Goal: Task Accomplishment & Management: Complete application form

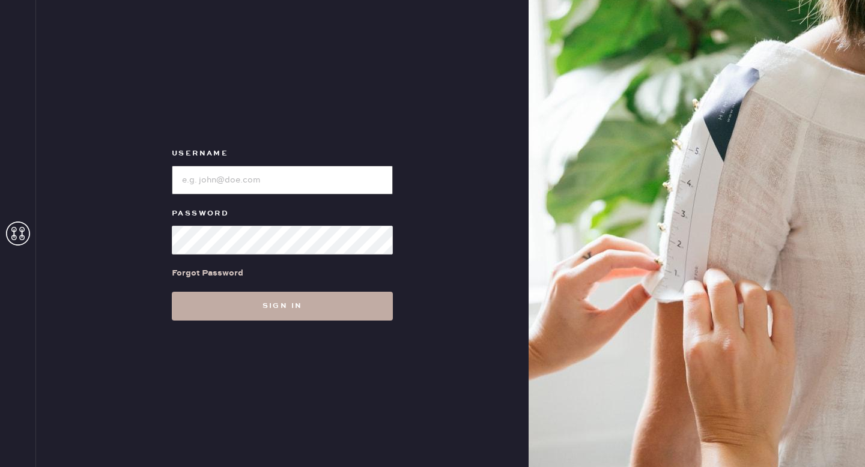
type input "reformationgoldcoastchicago"
click at [346, 308] on button "Sign in" at bounding box center [282, 306] width 221 height 29
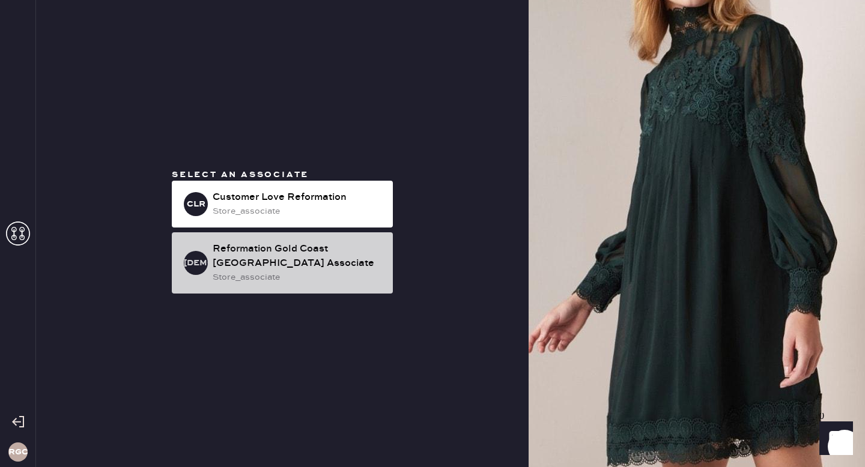
click at [330, 271] on div "store_associate" at bounding box center [298, 277] width 171 height 13
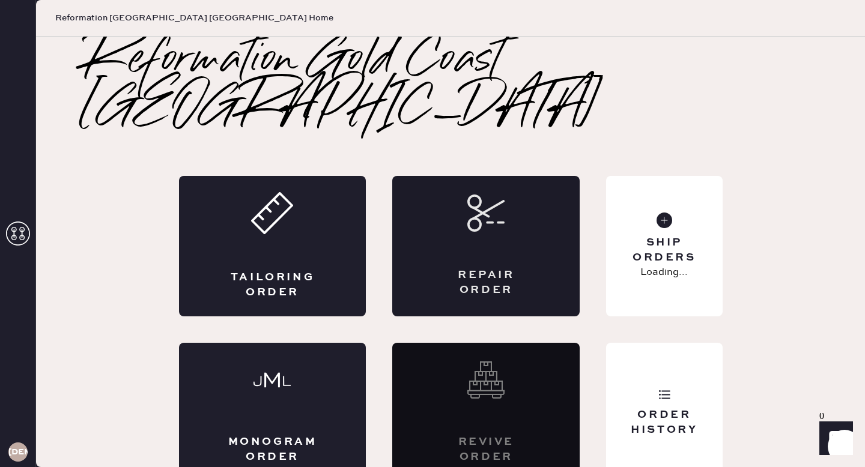
click at [508, 206] on div "Repair Order" at bounding box center [485, 246] width 187 height 141
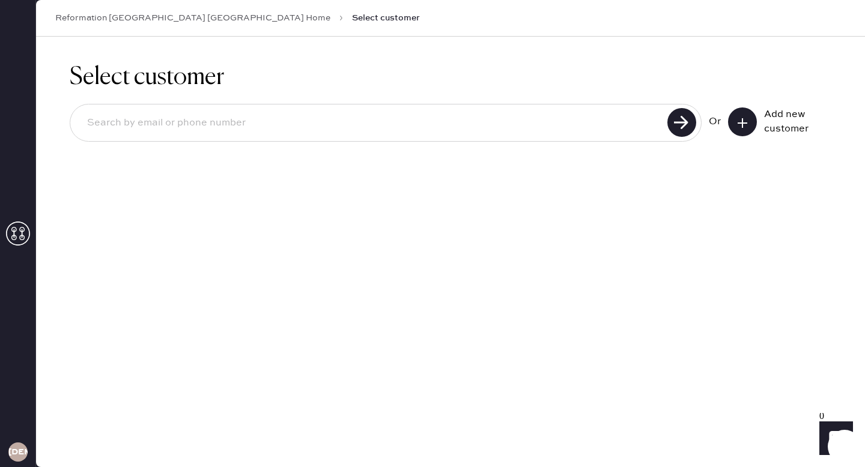
click at [748, 121] on icon at bounding box center [743, 123] width 12 height 12
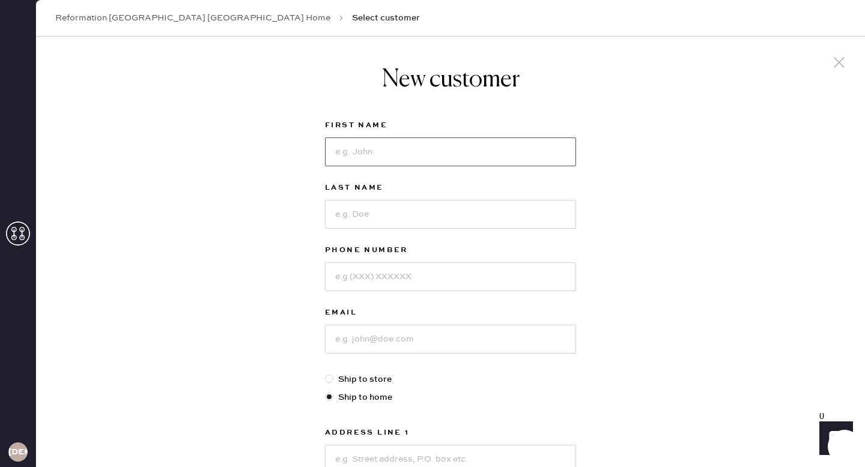
click at [458, 158] on input at bounding box center [450, 152] width 251 height 29
type input "[PERSON_NAME]"
click at [457, 210] on input at bounding box center [450, 214] width 251 height 29
type input "Rappin"
click at [463, 280] on input at bounding box center [450, 277] width 251 height 29
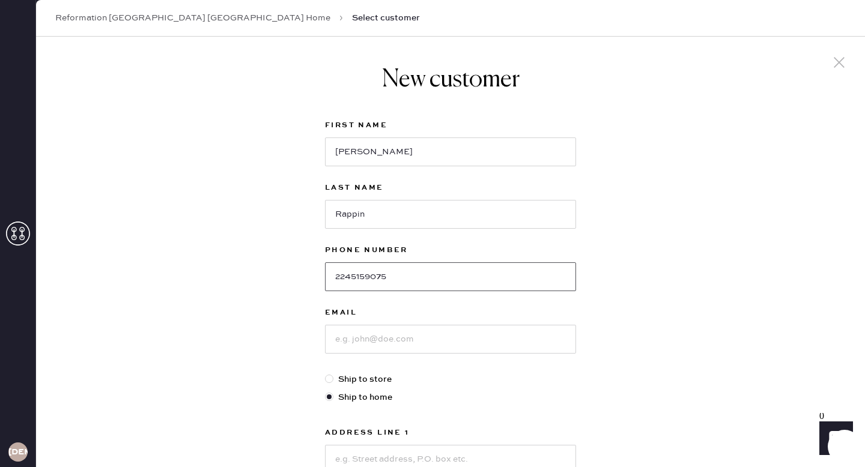
type input "2245159075"
click at [450, 348] on input at bounding box center [450, 339] width 251 height 29
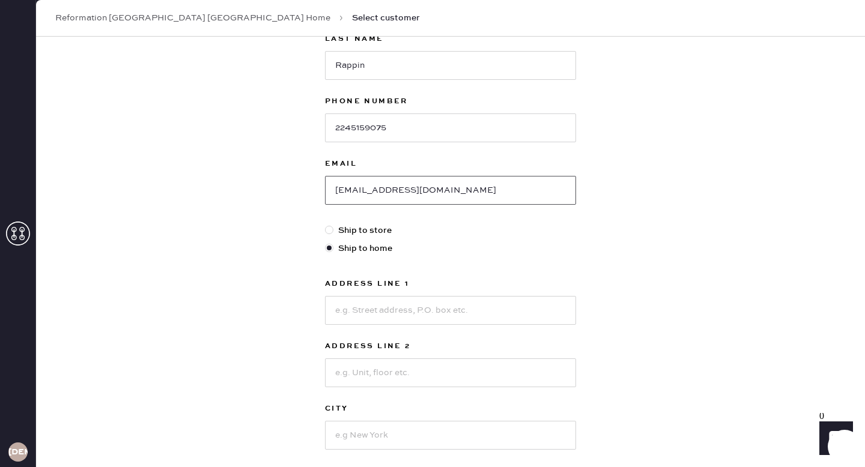
scroll to position [224, 0]
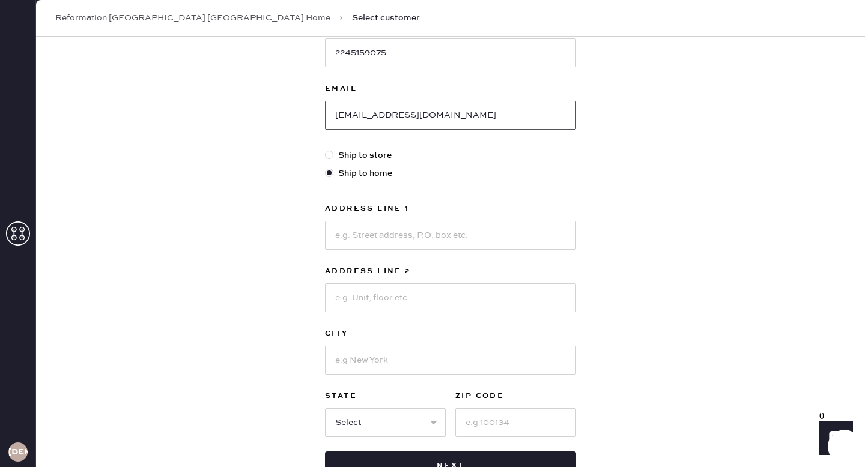
type input "[EMAIL_ADDRESS][DOMAIN_NAME]"
click at [450, 232] on input at bounding box center [450, 235] width 251 height 29
type input "[STREET_ADDRESS][PERSON_NAME]"
click at [437, 293] on input at bounding box center [450, 298] width 251 height 29
type input "OED 09H-1"
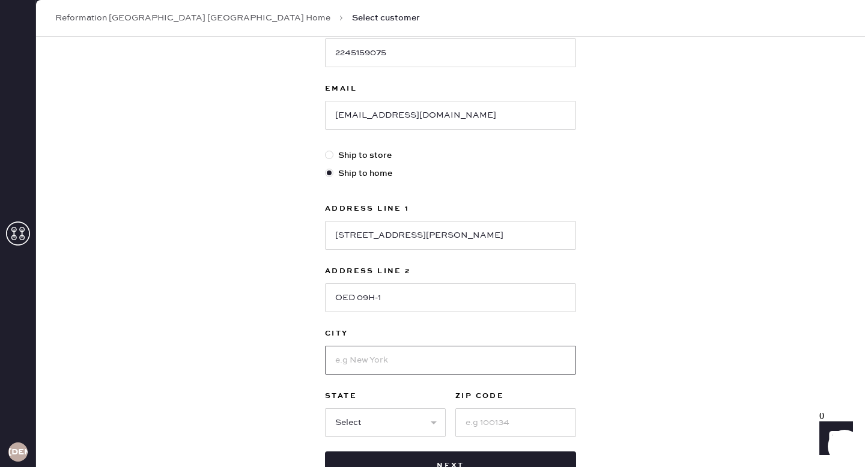
click at [410, 357] on input at bounding box center [450, 360] width 251 height 29
type input "c"
type input "[GEOGRAPHIC_DATA]"
select select "IL"
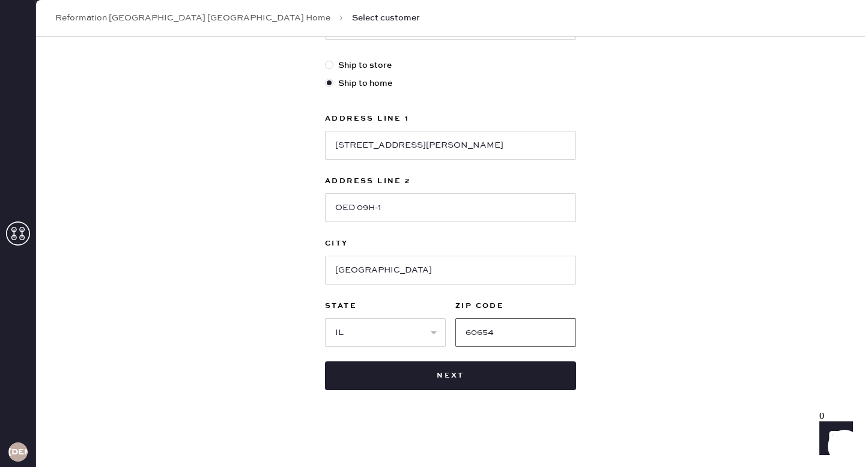
click at [520, 333] on input "60654" at bounding box center [515, 332] width 121 height 29
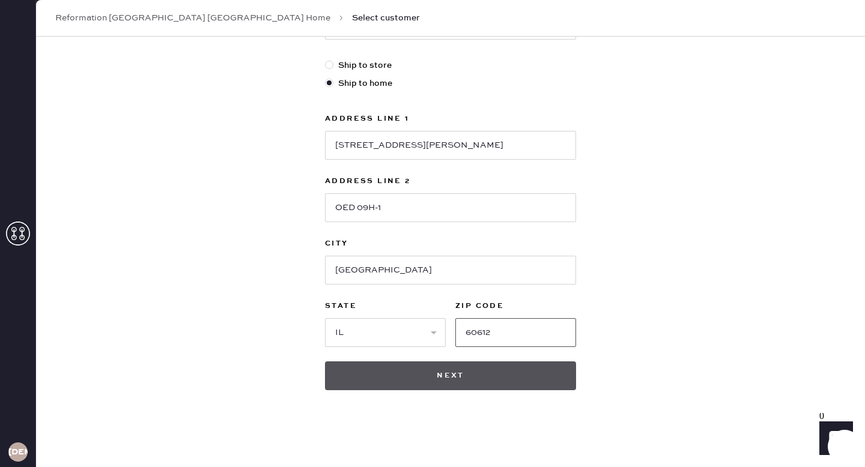
type input "60612"
click at [471, 383] on button "Next" at bounding box center [450, 376] width 251 height 29
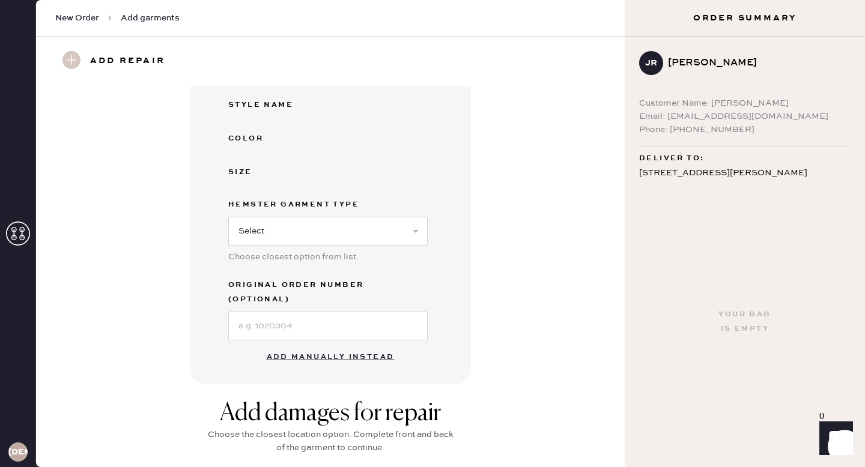
click at [349, 345] on button "Add manually instead" at bounding box center [331, 357] width 142 height 24
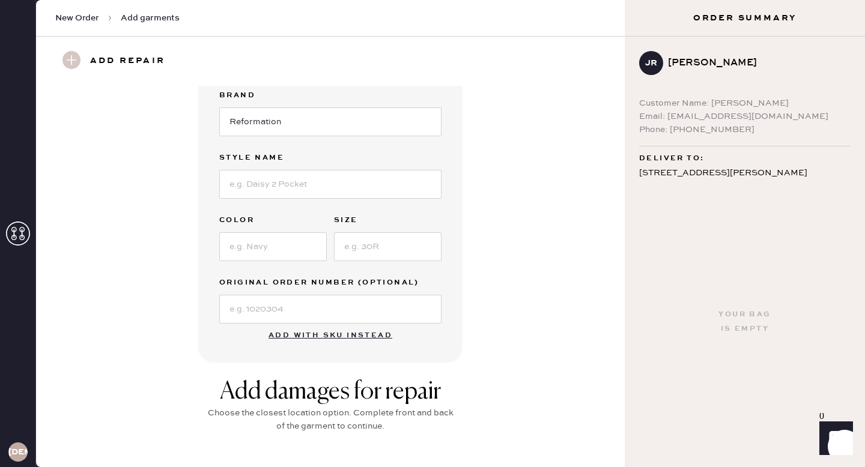
click at [529, 281] on div "Garment details Garment Type Select Basic Skirt Jeans Leggings Pants Shorts Bas…" at bounding box center [330, 140] width 545 height 443
click at [316, 335] on button "Add with SKU instead" at bounding box center [330, 336] width 138 height 24
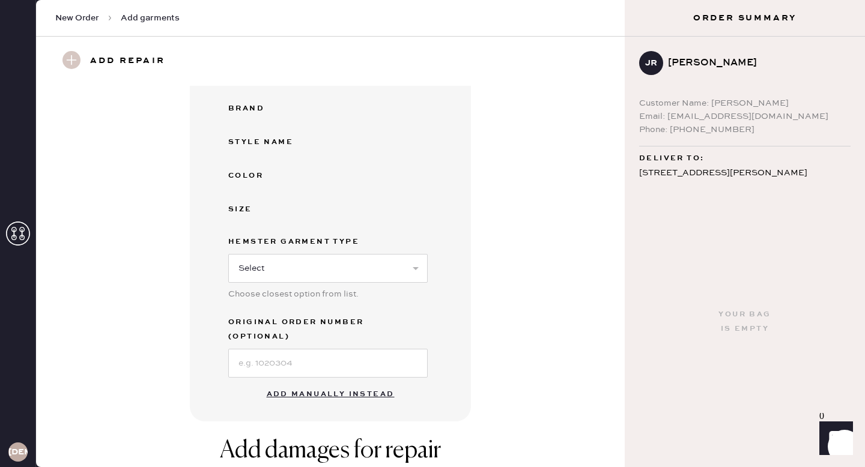
click at [343, 383] on button "Add manually instead" at bounding box center [331, 395] width 142 height 24
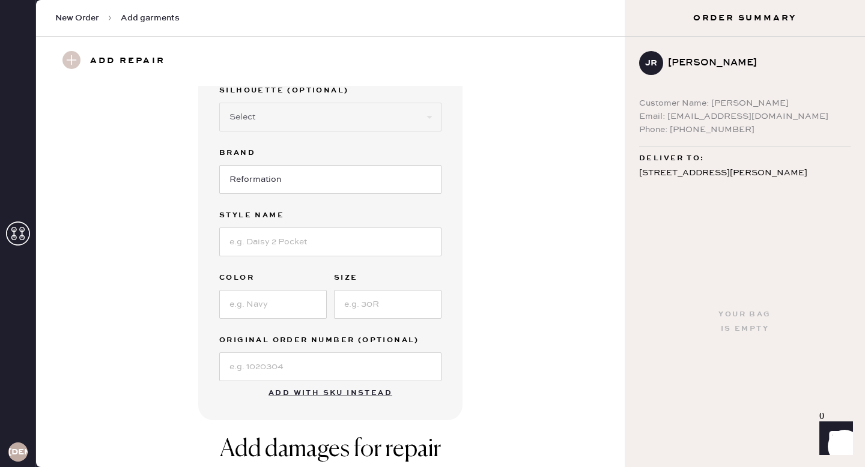
scroll to position [110, 0]
click at [282, 361] on input at bounding box center [330, 365] width 222 height 29
type input "S28095456"
click at [290, 255] on div "Garment Type Select Basic Skirt Jeans Leggings Pants Shorts Basic Sleeved Dress…" at bounding box center [330, 200] width 222 height 360
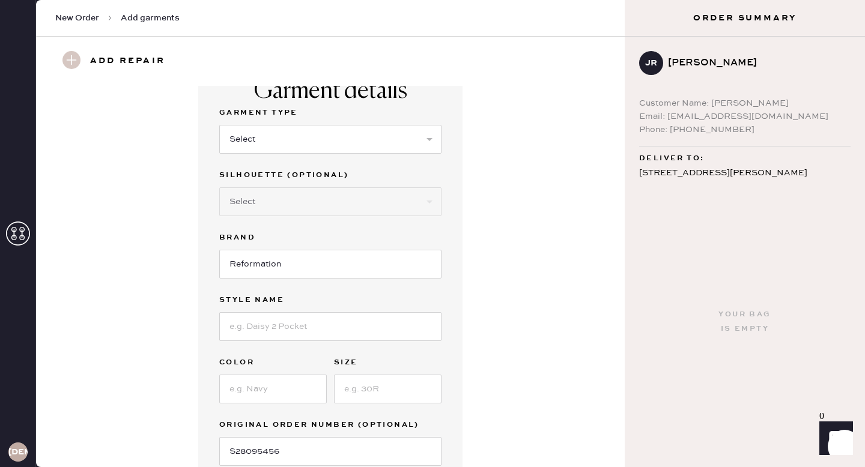
scroll to position [0, 0]
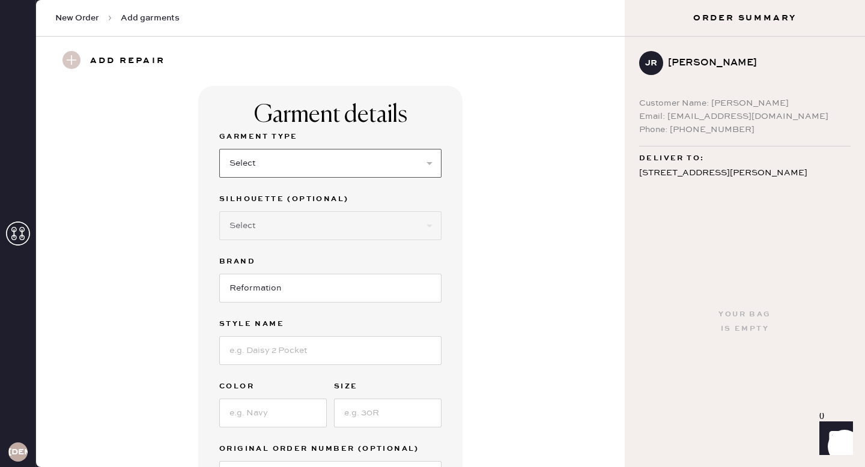
click at [362, 163] on select "Select Basic Skirt Jeans Leggings Pants Shorts Basic Sleeved Dress Basic Sleeve…" at bounding box center [330, 163] width 222 height 29
select select "7"
click at [219, 149] on select "Select Basic Skirt Jeans Leggings Pants Shorts Basic Sleeved Dress Basic Sleeve…" at bounding box center [330, 163] width 222 height 29
click at [321, 356] on input at bounding box center [330, 350] width 222 height 29
type input "Adrielle Knit Dress"
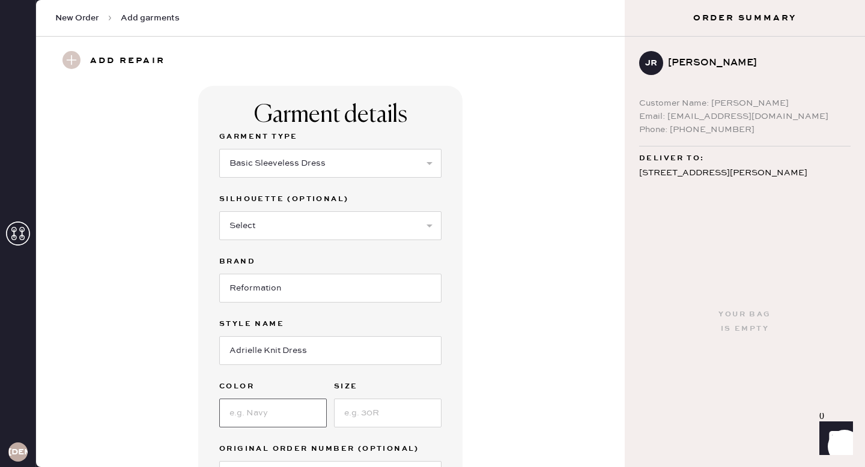
click at [258, 416] on input at bounding box center [273, 413] width 108 height 29
type input "Coco"
click at [356, 415] on input at bounding box center [388, 413] width 108 height 29
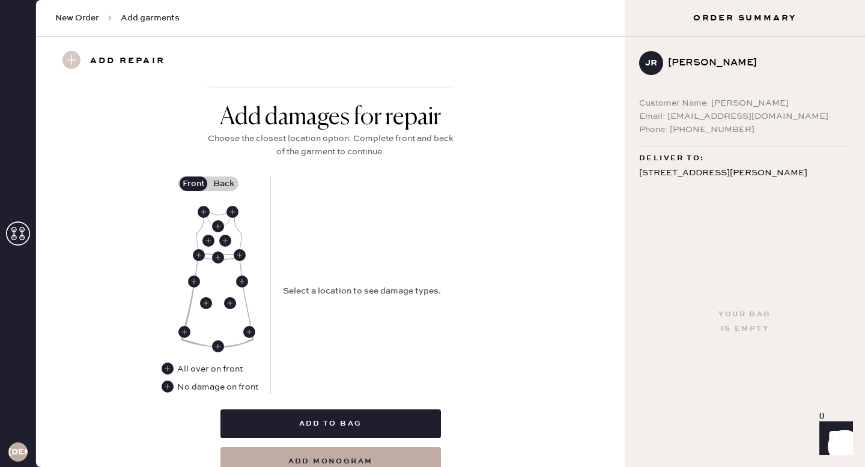
scroll to position [439, 0]
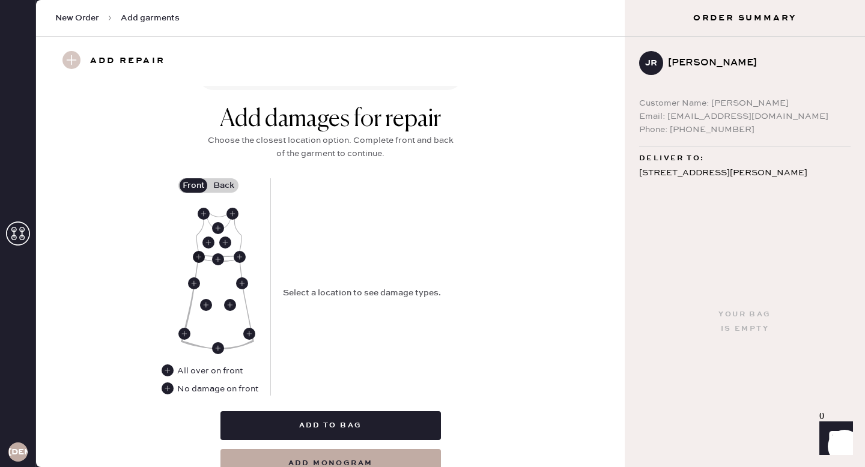
type input "XS"
click at [199, 257] on use at bounding box center [199, 257] width 12 height 12
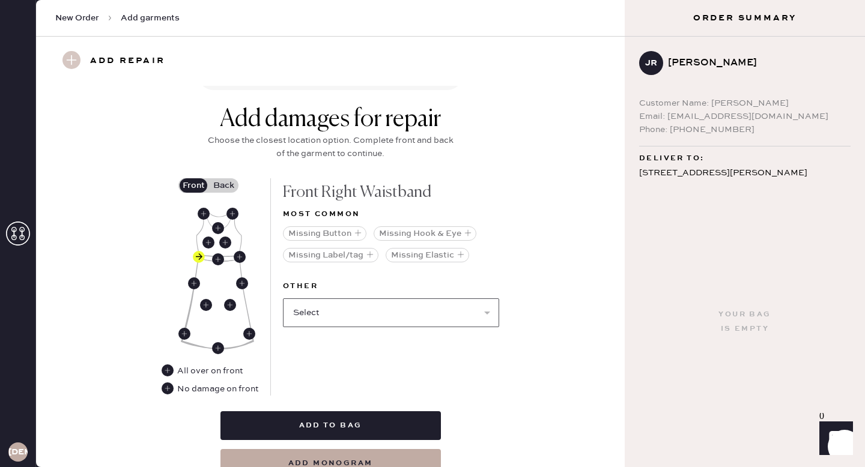
click at [335, 317] on select "Select Broken / Ripped Hem Broken Beads Broken Belt Loop Broken Button Broken C…" at bounding box center [391, 313] width 216 height 29
select select "2026"
click at [283, 299] on select "Select Broken / Ripped Hem Broken Beads Broken Belt Loop Broken Button Broken C…" at bounding box center [391, 313] width 216 height 29
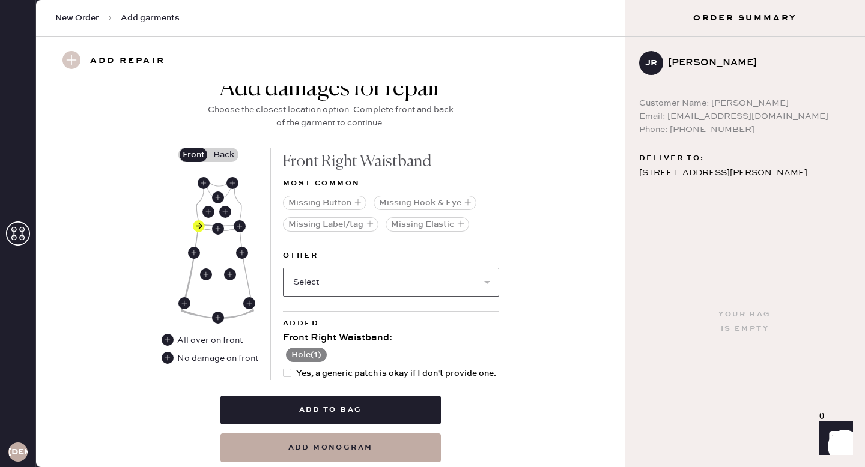
scroll to position [467, 0]
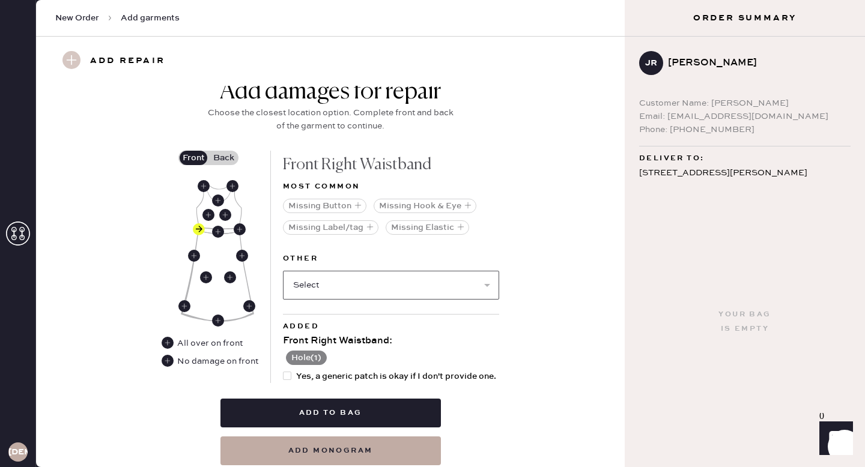
click at [335, 286] on select "Select Broken / Ripped Hem Broken Beads Broken Belt Loop Broken Button Broken C…" at bounding box center [391, 285] width 216 height 29
select select "2027"
click at [283, 271] on select "Select Broken / Ripped Hem Broken Beads Broken Belt Loop Broken Button Broken C…" at bounding box center [391, 285] width 216 height 29
select select
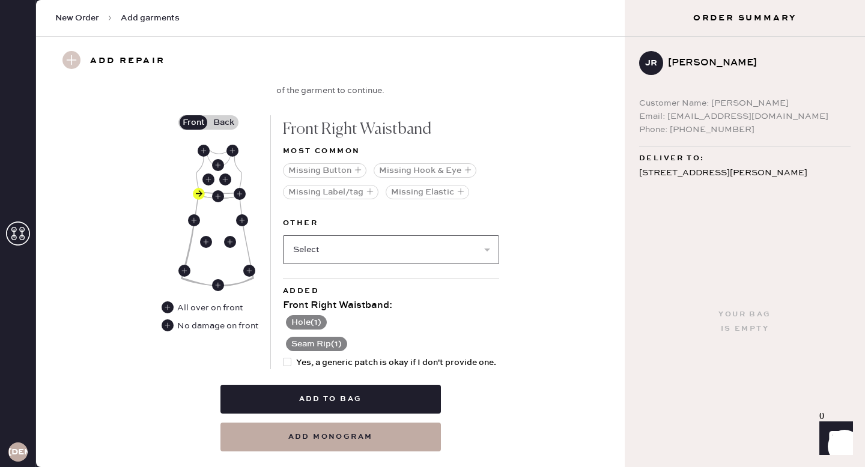
scroll to position [503, 0]
click at [312, 320] on button "Hole ( 1 )" at bounding box center [306, 322] width 41 height 14
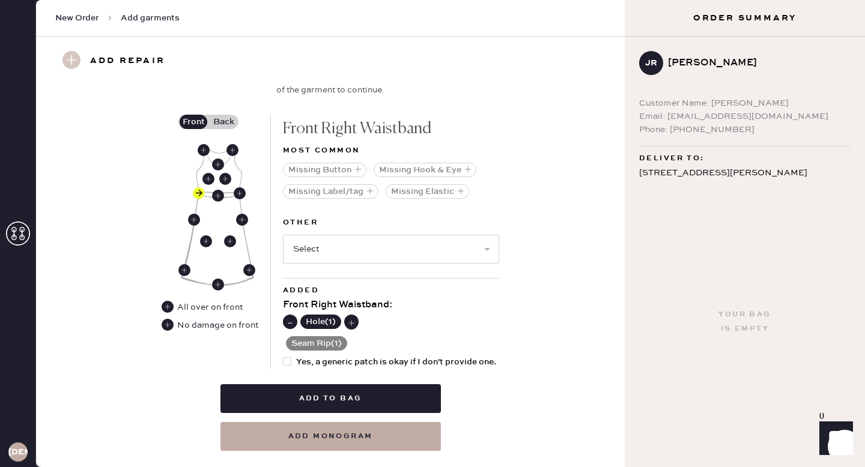
click at [448, 318] on div "Hole ( 1 )" at bounding box center [391, 320] width 216 height 17
click at [392, 317] on div "Hole ( 1 )" at bounding box center [391, 320] width 216 height 17
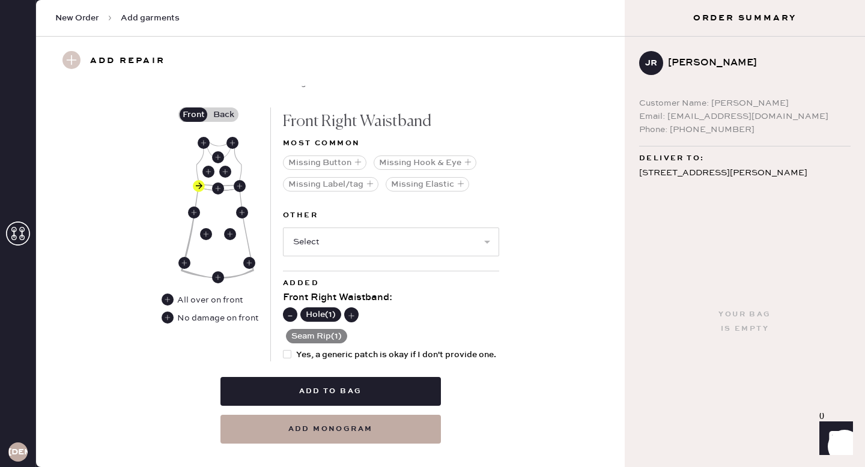
scroll to position [530, 0]
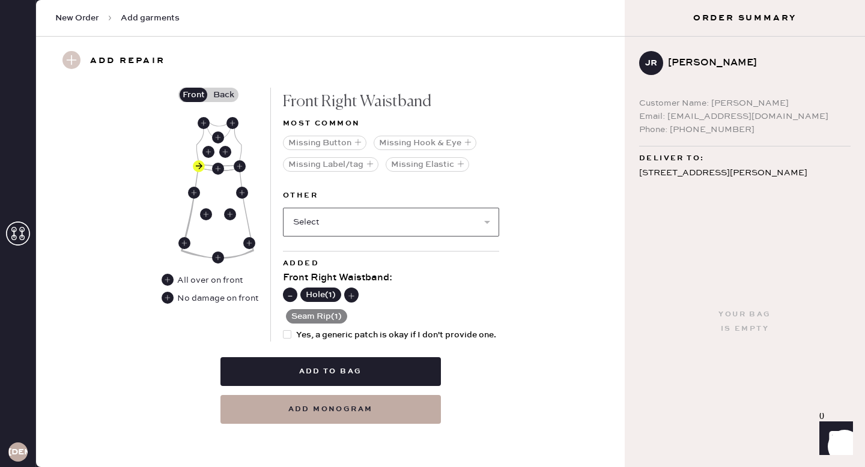
click at [351, 218] on select "Select Broken / Ripped Hem Broken Beads Broken Belt Loop Broken Button Broken C…" at bounding box center [391, 222] width 216 height 29
click at [200, 168] on use at bounding box center [199, 166] width 12 height 12
click at [170, 299] on use at bounding box center [168, 298] width 12 height 12
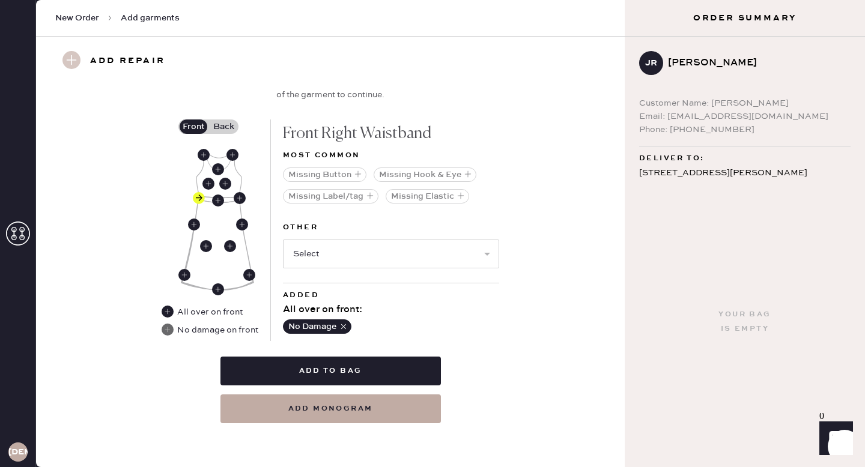
scroll to position [497, 0]
click at [200, 199] on use at bounding box center [199, 199] width 12 height 12
click at [227, 132] on label "Back" at bounding box center [223, 127] width 30 height 14
click at [223, 127] on input "Back" at bounding box center [223, 127] width 0 height 0
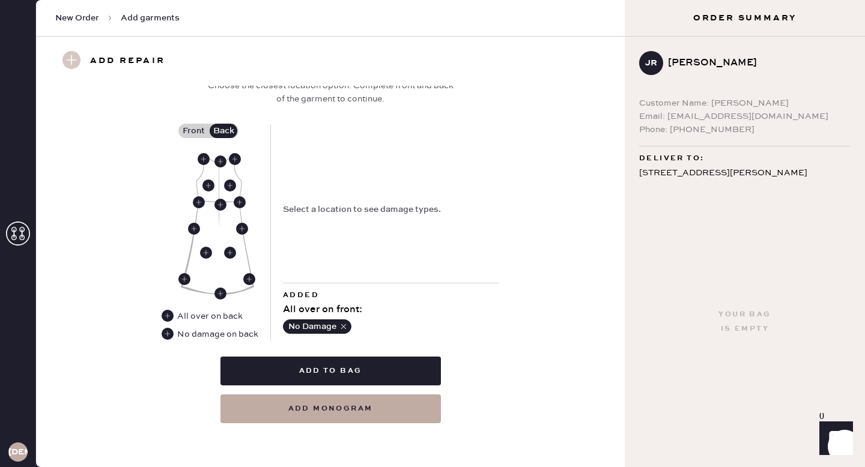
scroll to position [493, 0]
click at [242, 199] on use at bounding box center [240, 203] width 12 height 12
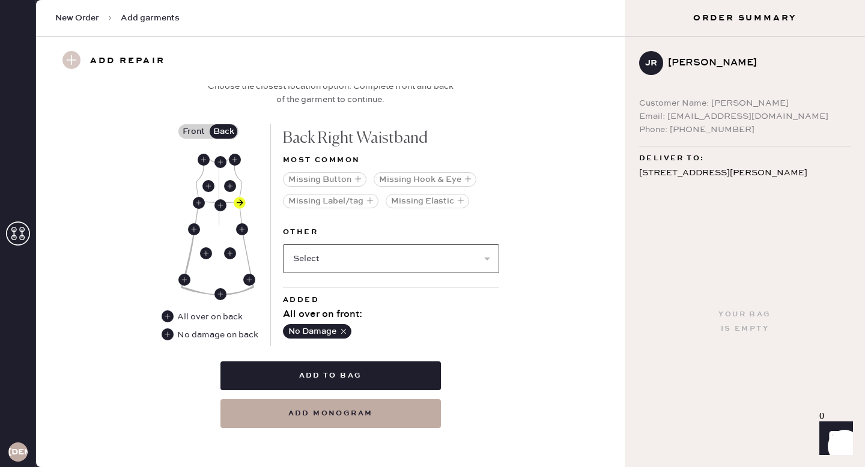
click at [317, 259] on select "Select Broken / Ripped Hem Broken Beads Broken Belt Loop Broken Button Broken C…" at bounding box center [391, 259] width 216 height 29
select select "2027"
click at [283, 245] on select "Select Broken / Ripped Hem Broken Beads Broken Belt Loop Broken Button Broken C…" at bounding box center [391, 259] width 216 height 29
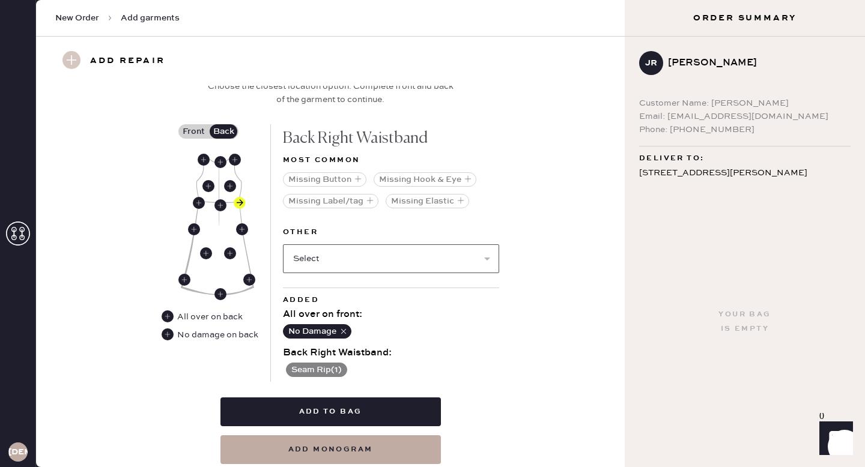
click at [347, 256] on select "Select Broken / Ripped Hem Broken Beads Broken Belt Loop Broken Button Broken C…" at bounding box center [391, 259] width 216 height 29
select select "2026"
click at [283, 245] on select "Select Broken / Ripped Hem Broken Beads Broken Belt Loop Broken Button Broken C…" at bounding box center [391, 259] width 216 height 29
select select
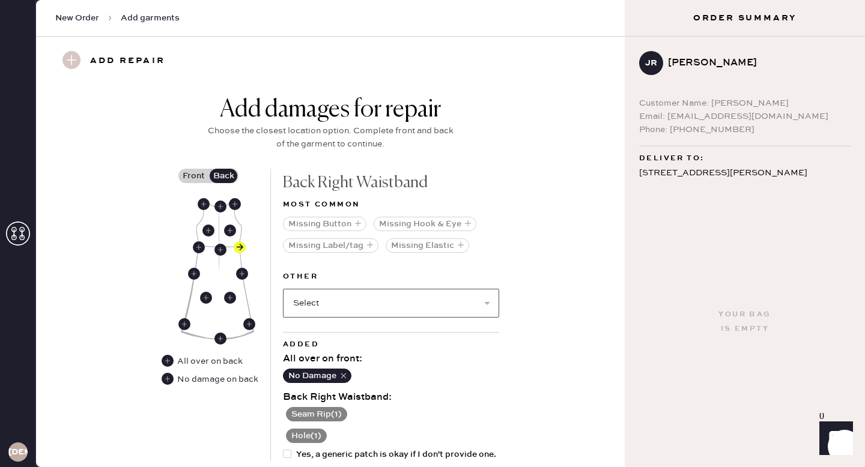
scroll to position [507, 0]
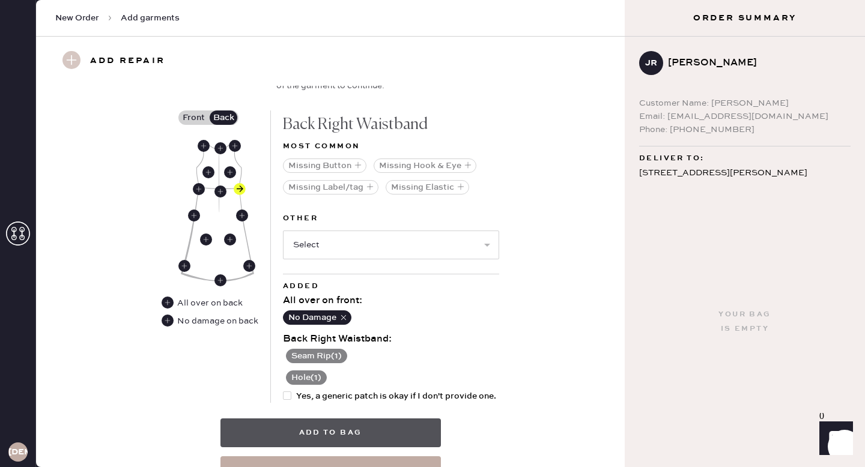
click at [342, 433] on button "Add to bag" at bounding box center [330, 433] width 220 height 29
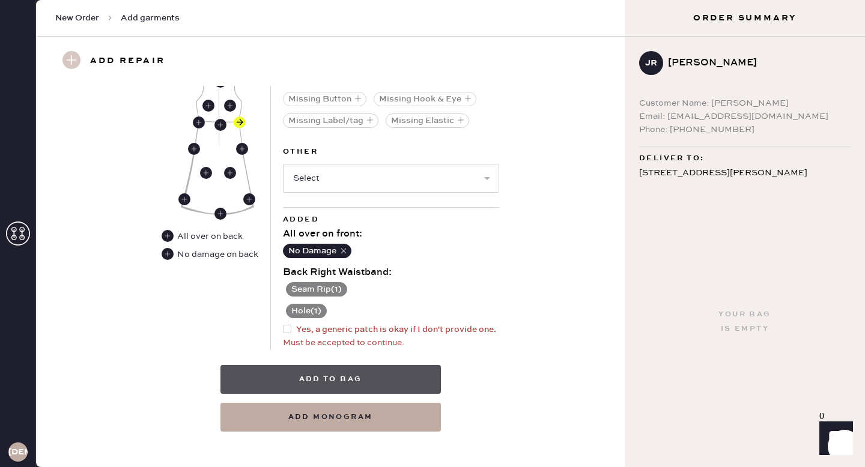
scroll to position [582, 0]
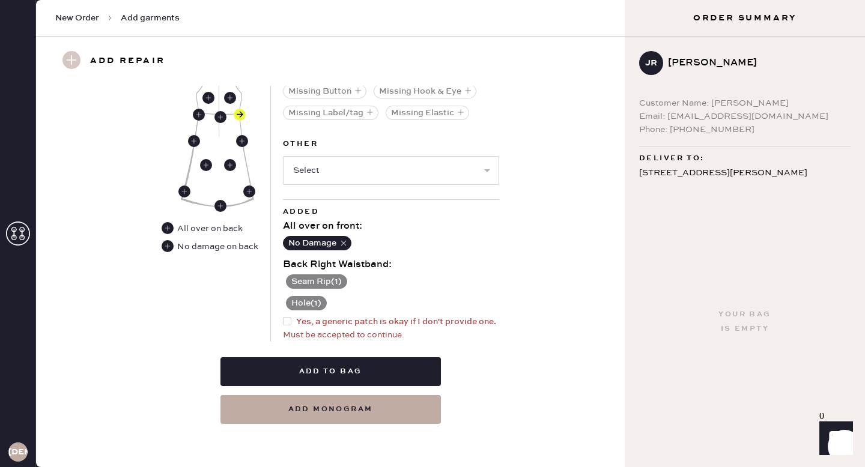
click at [285, 324] on div at bounding box center [287, 321] width 8 height 8
click at [284, 316] on input "Yes, a generic patch is okay if I don't provide one." at bounding box center [283, 315] width 1 height 1
checkbox input "true"
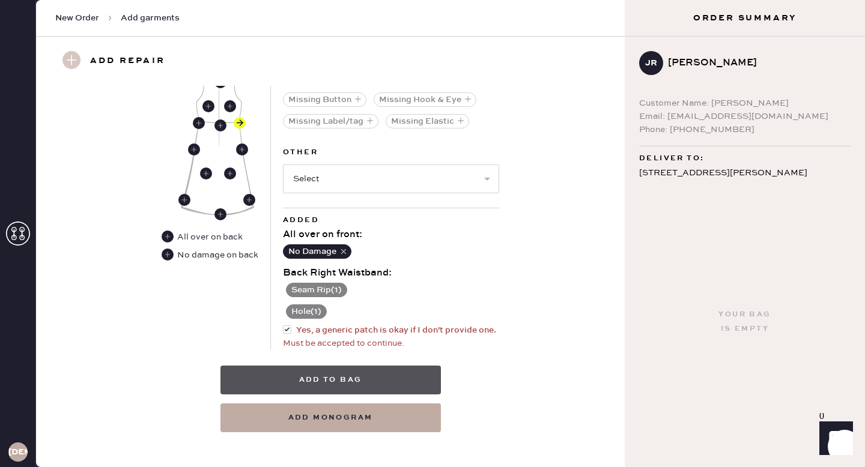
click at [353, 378] on button "Add to bag" at bounding box center [330, 380] width 220 height 29
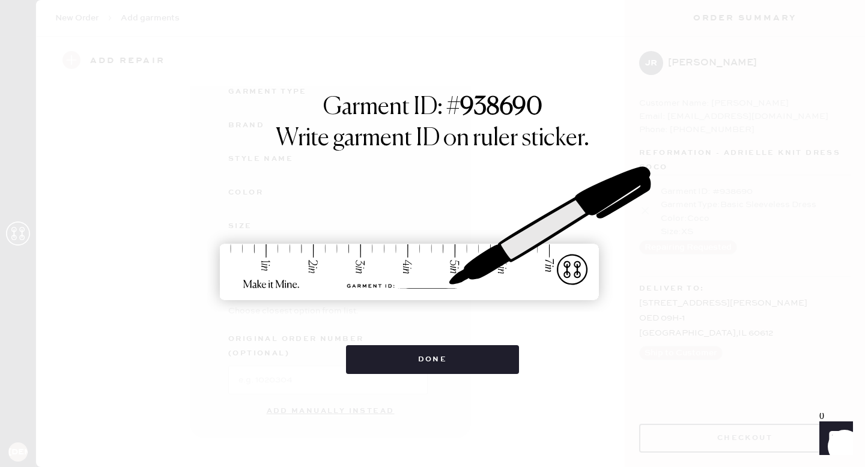
scroll to position [124, 0]
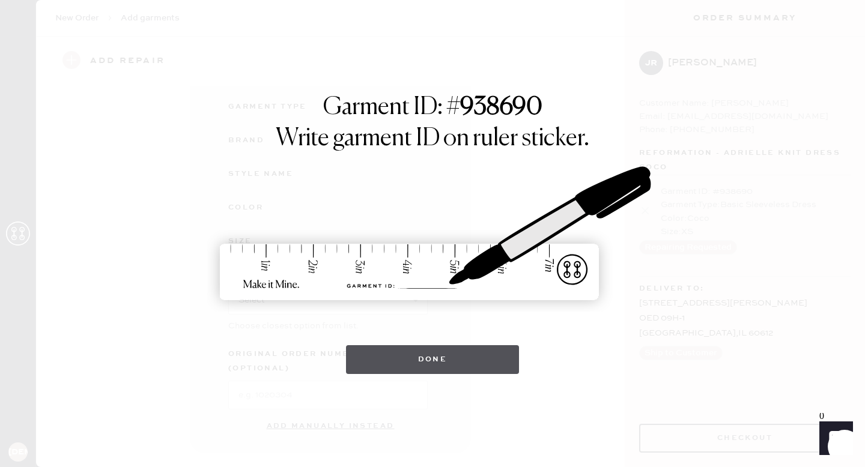
click at [422, 362] on button "Done" at bounding box center [433, 359] width 174 height 29
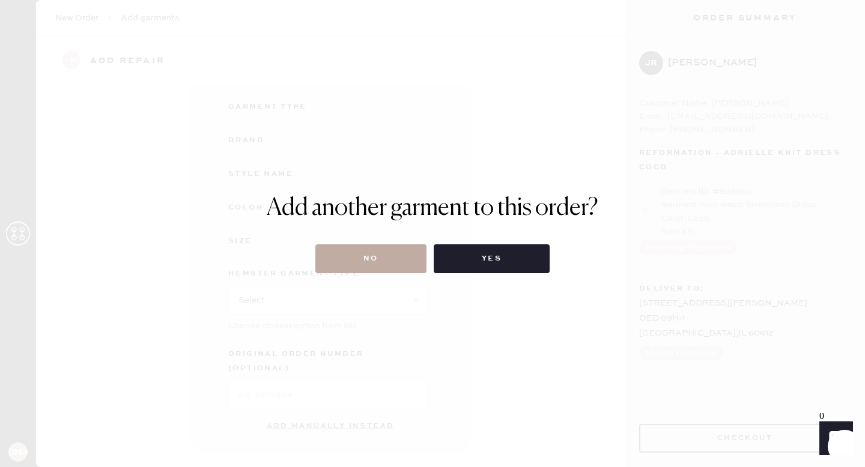
click at [390, 255] on button "No" at bounding box center [370, 259] width 111 height 29
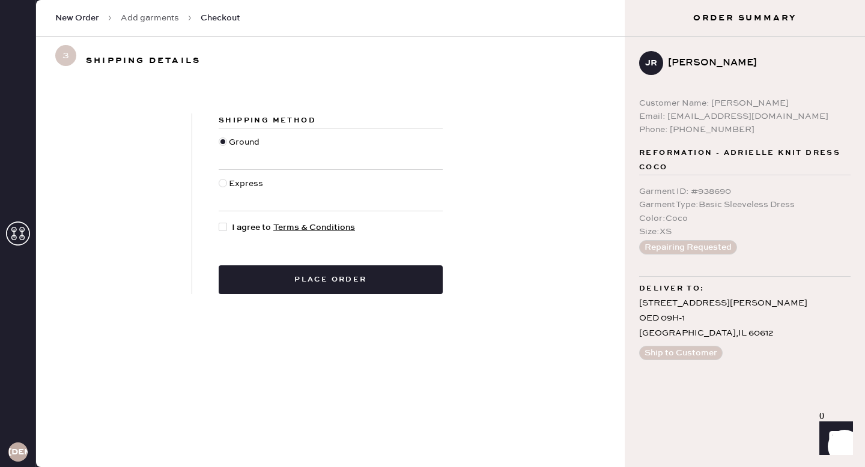
click at [223, 225] on div at bounding box center [223, 227] width 8 height 8
click at [219, 222] on input "I agree to Terms & Conditions" at bounding box center [219, 221] width 1 height 1
checkbox input "true"
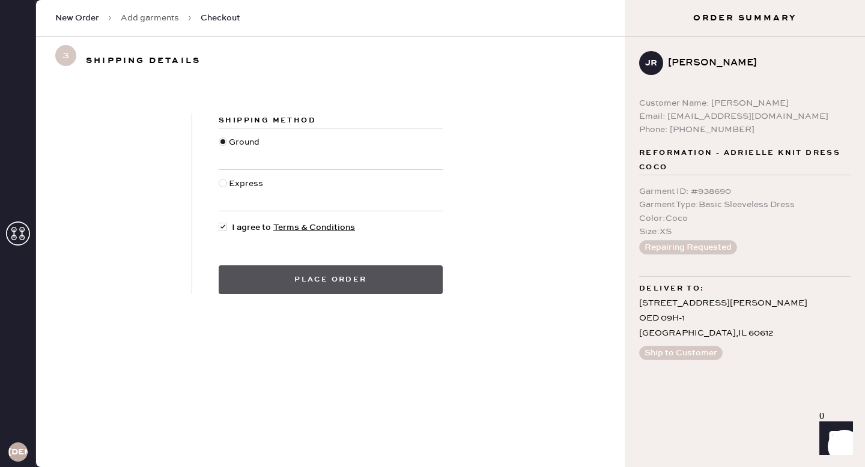
click at [329, 291] on button "Place order" at bounding box center [331, 280] width 224 height 29
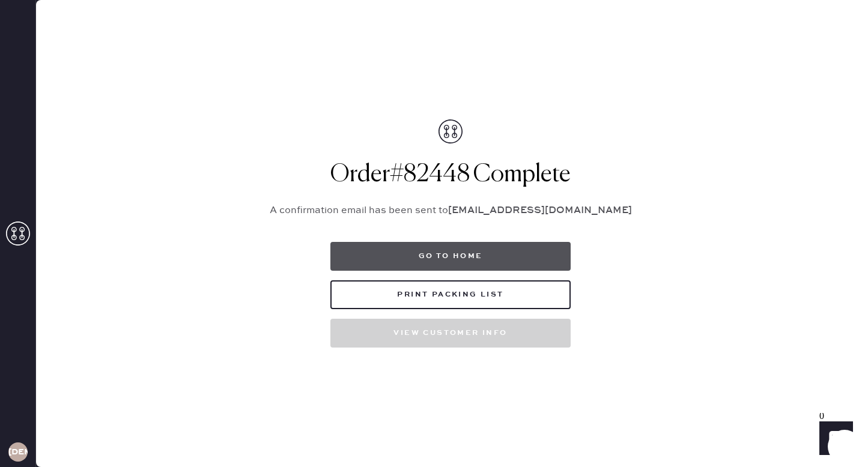
click at [485, 259] on button "Go to home" at bounding box center [450, 256] width 240 height 29
